Goal: Find specific page/section: Find specific page/section

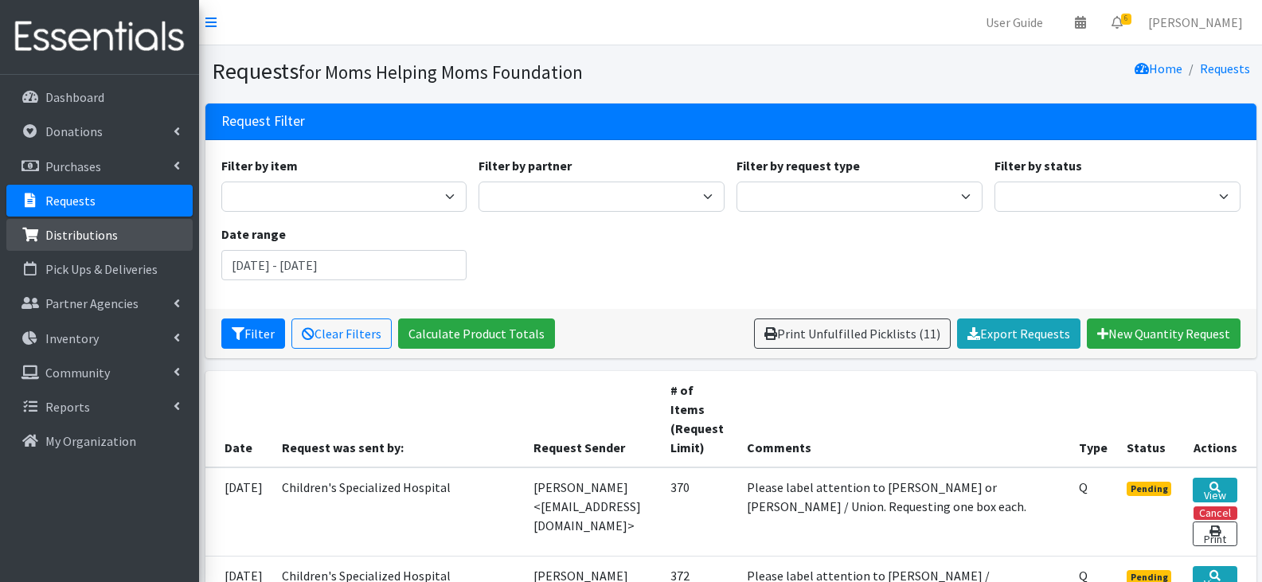
click at [95, 237] on p "Distributions" at bounding box center [81, 235] width 72 height 16
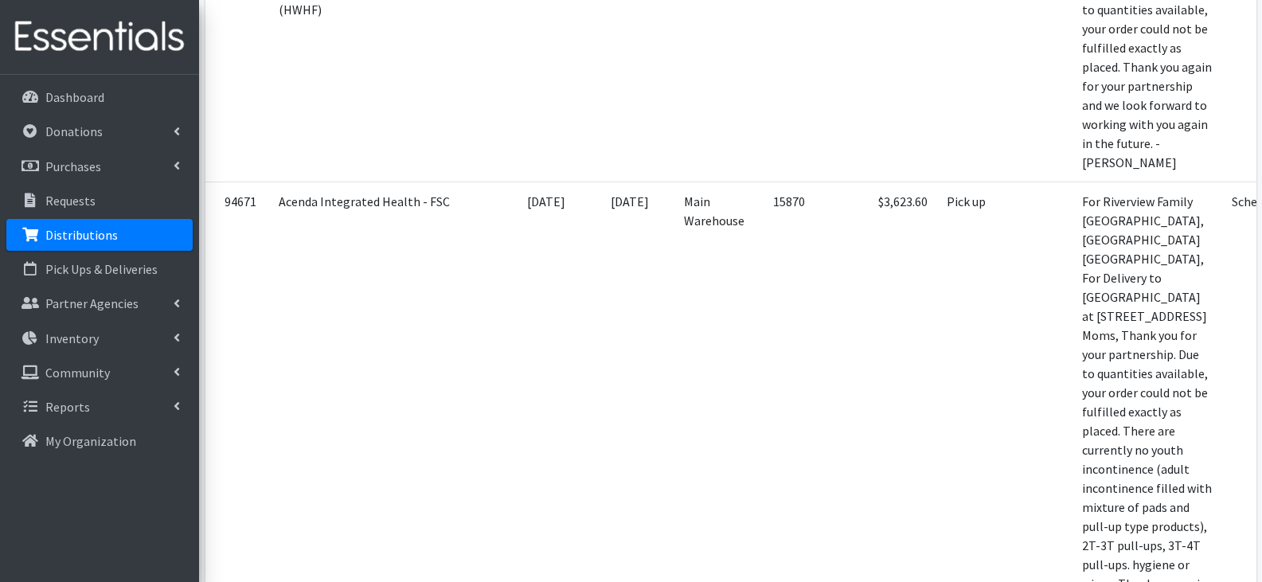
scroll to position [80, 0]
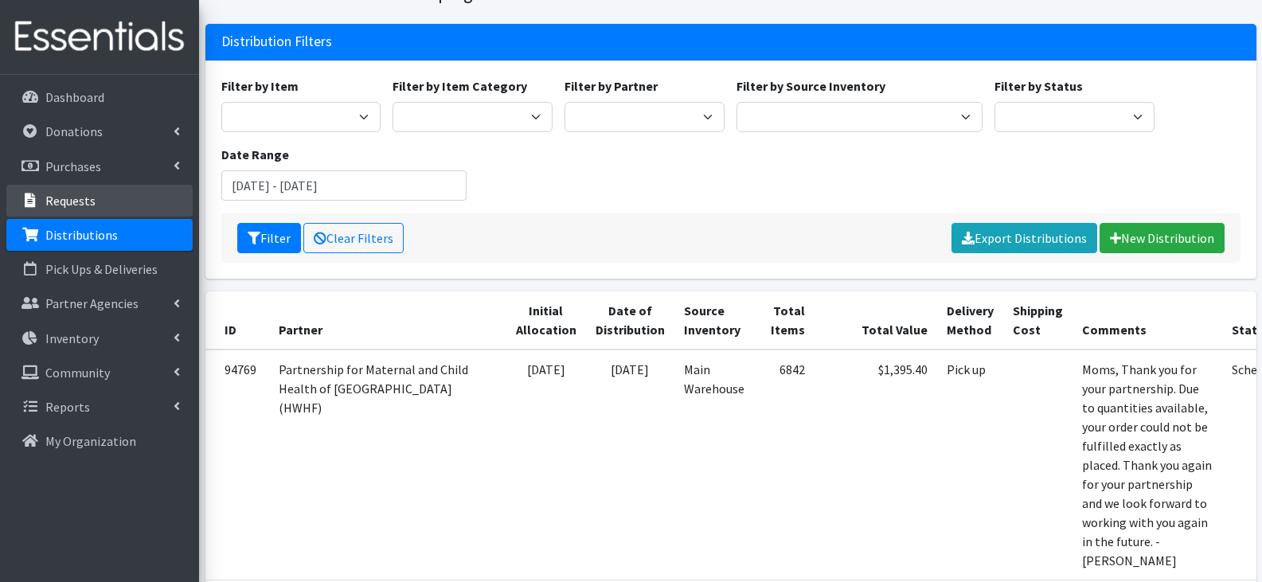
drag, startPoint x: 71, startPoint y: 203, endPoint x: 109, endPoint y: 220, distance: 41.7
click at [71, 202] on p "Requests" at bounding box center [70, 201] width 50 height 16
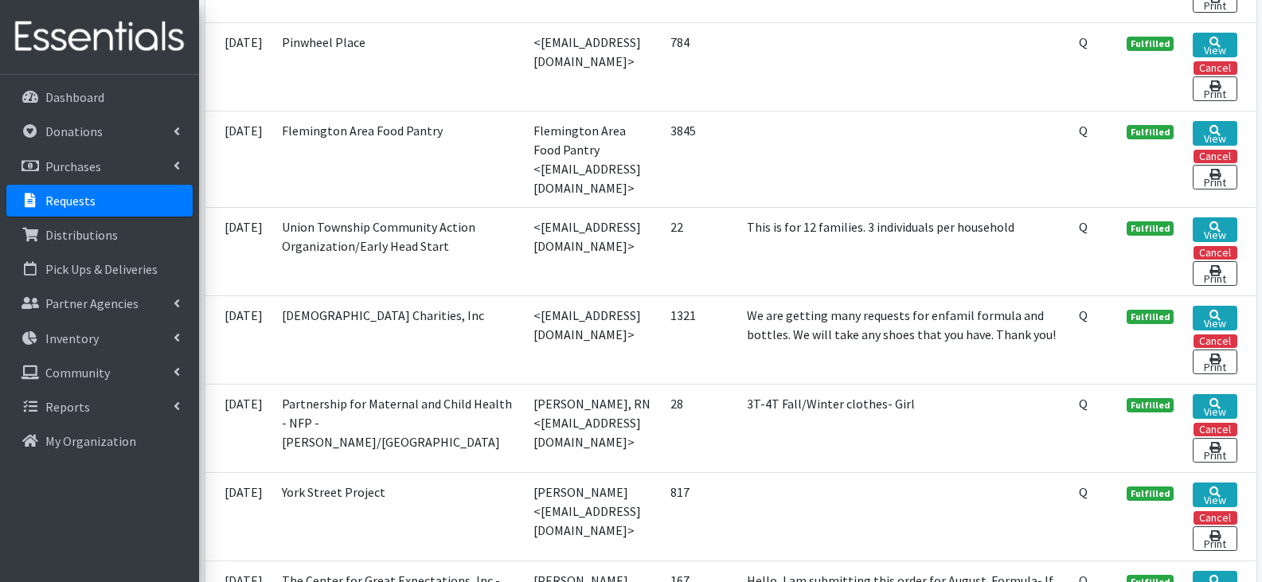
scroll to position [2867, 0]
